Goal: Task Accomplishment & Management: Use online tool/utility

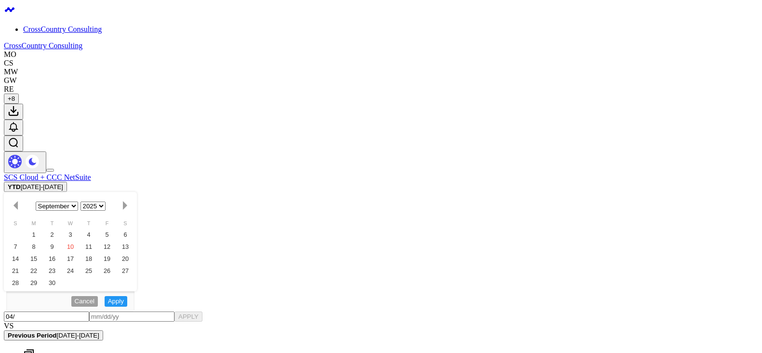
select select "8"
select select "2025"
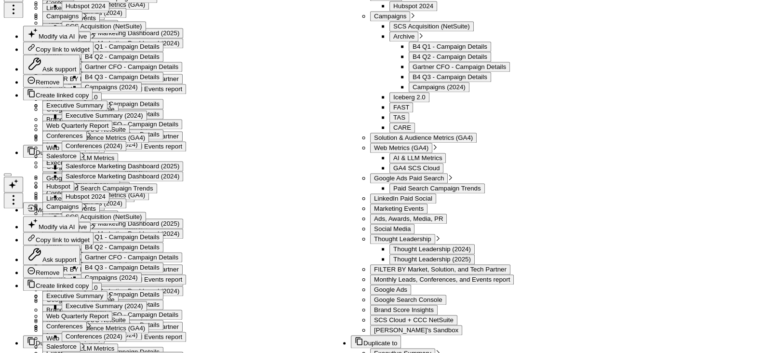
scroll to position [24060, 0]
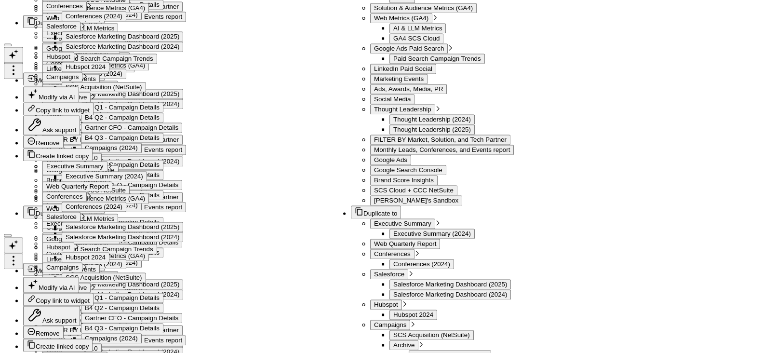
drag, startPoint x: 458, startPoint y: 106, endPoint x: 531, endPoint y: 104, distance: 73.8
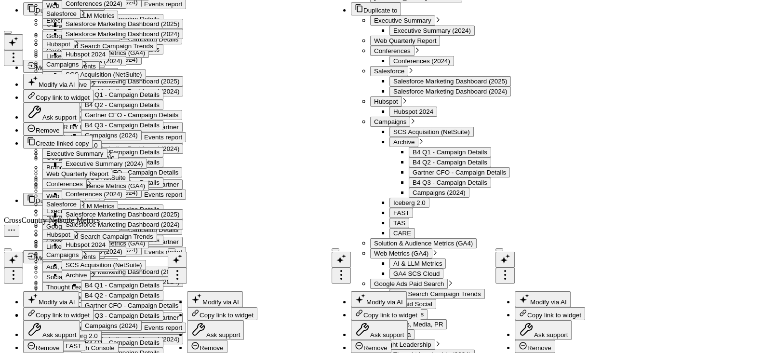
scroll to position [1736, 0]
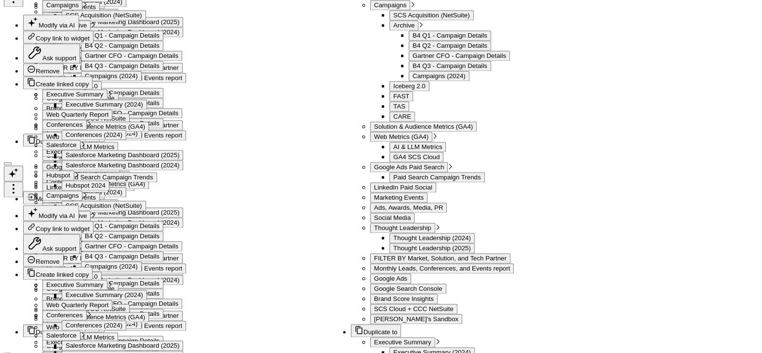
scroll to position [15, 0]
select select "8"
select select "2025"
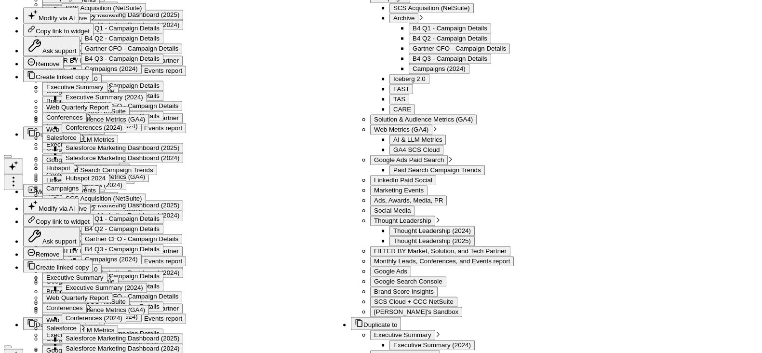
select select "8"
select select "2025"
type input "[DATE]"
select select "3"
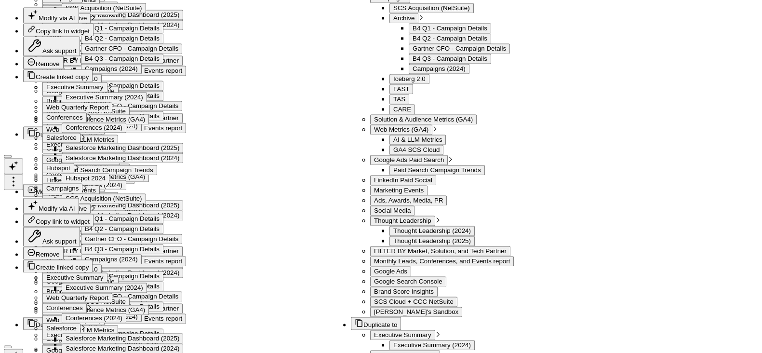
select select "2001"
type input "[DATE]"
select select "3"
select select "2025"
type input "[DATE]"
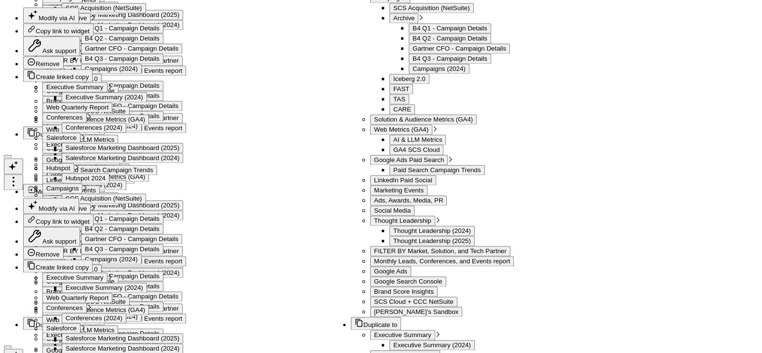
select select "3"
select select "2025"
type input "09"
select select "3"
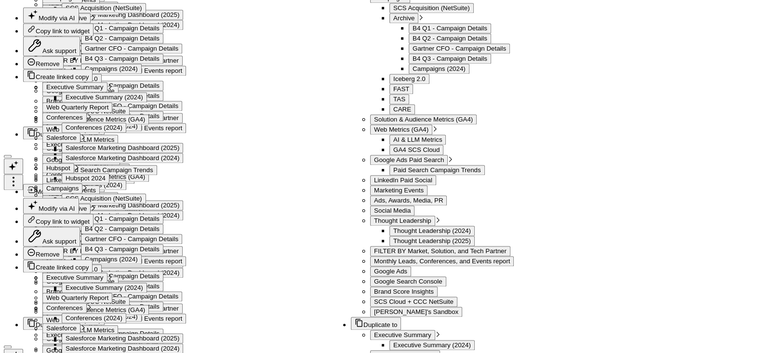
select select "2025"
type input "09/10"
select select "3"
select select "2025"
type input "[DATE]"
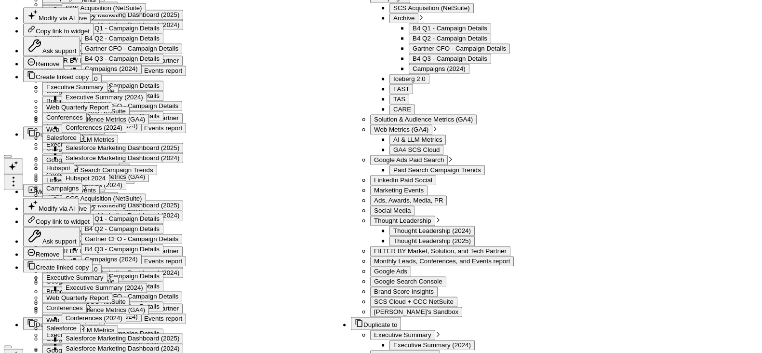
select select "3"
select select "2025"
type input "[DATE]"
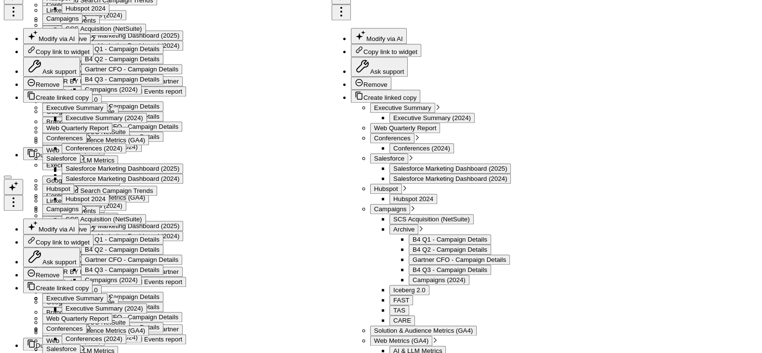
scroll to position [1302, 0]
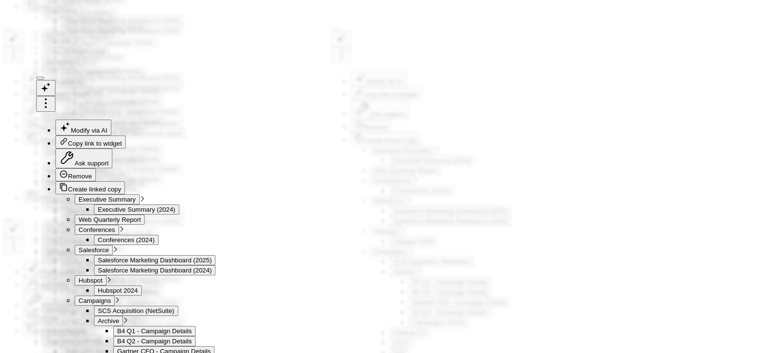
scroll to position [77, 0]
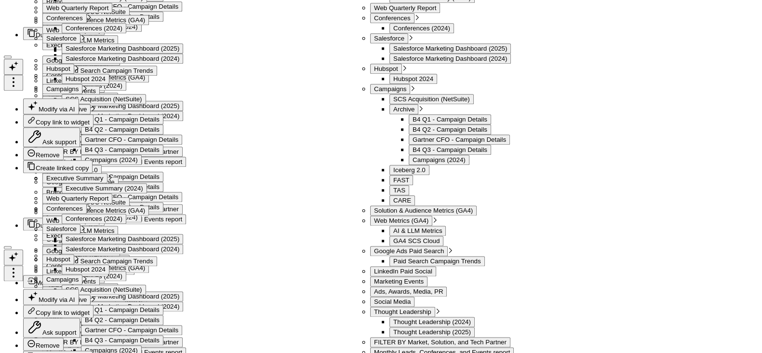
scroll to position [1314, 0]
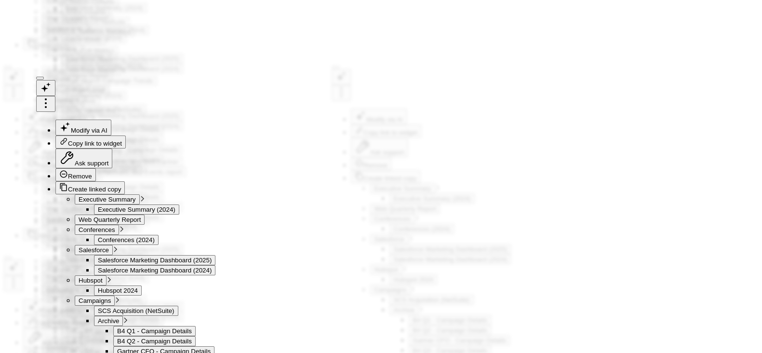
scroll to position [77, 0]
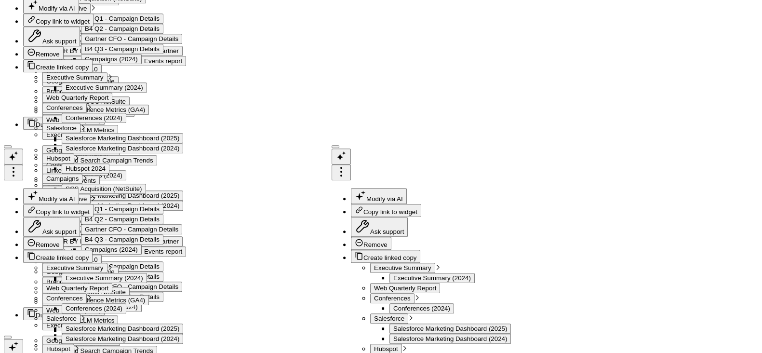
scroll to position [1157, 0]
